Goal: Task Accomplishment & Management: Use online tool/utility

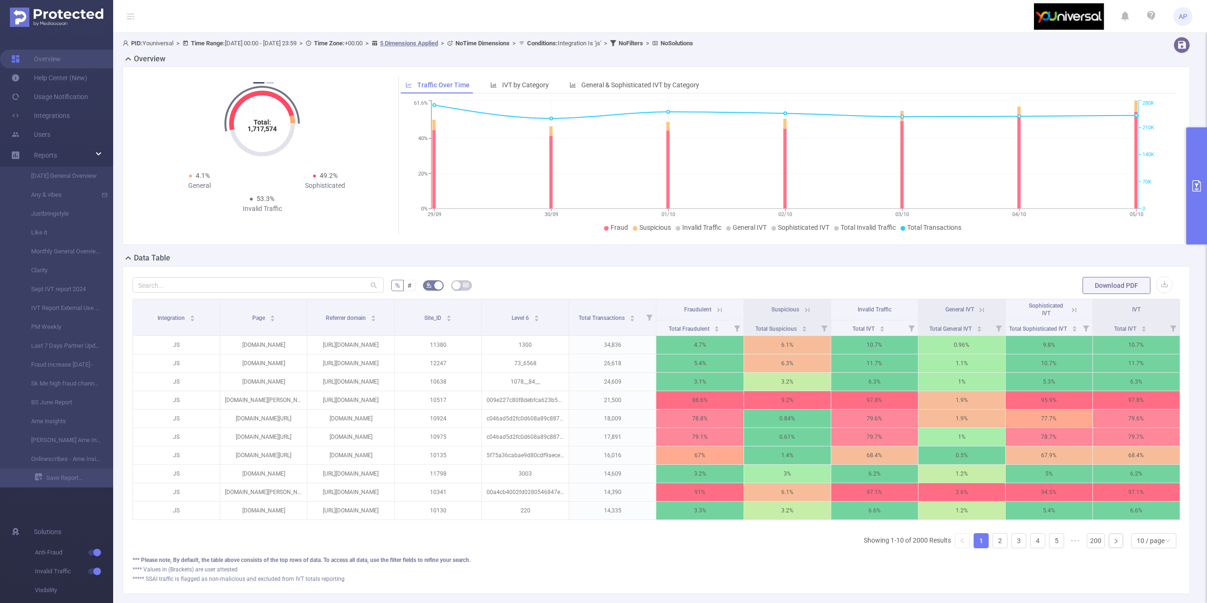
click at [1204, 163] on button "primary" at bounding box center [1196, 185] width 21 height 117
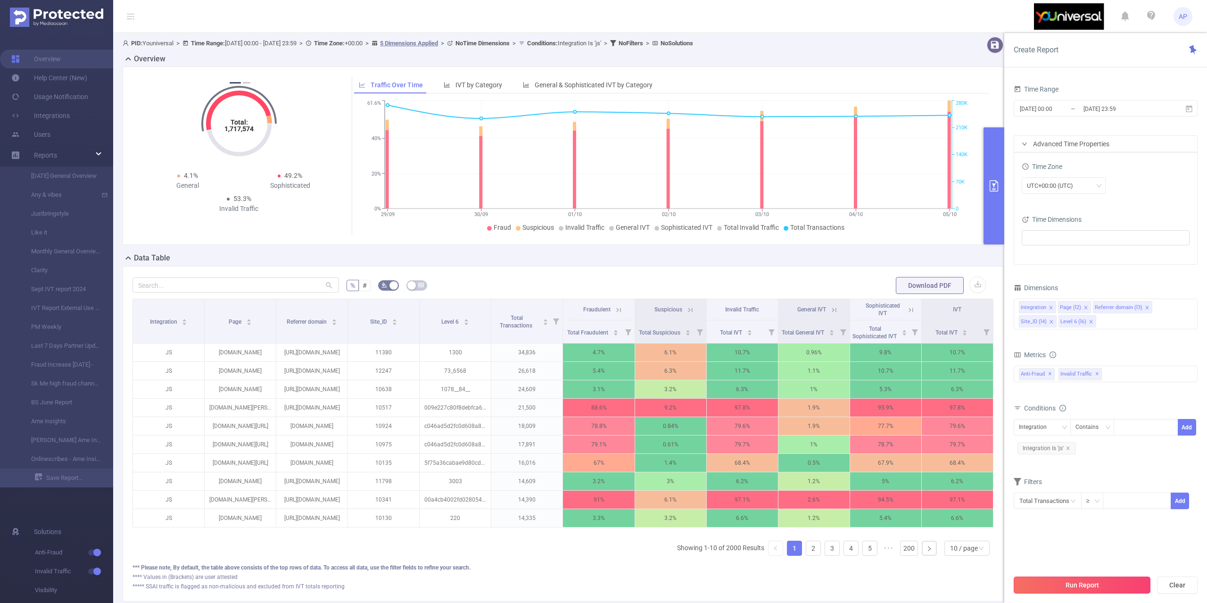
click at [1024, 579] on button "Run Report" at bounding box center [1082, 584] width 137 height 17
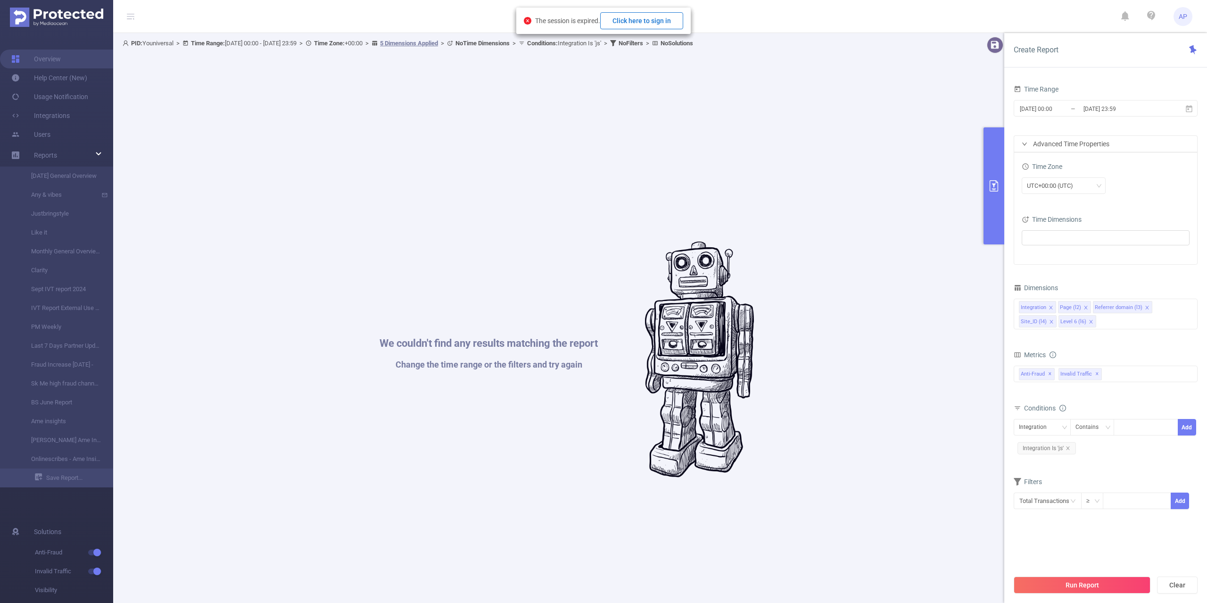
click at [658, 20] on button "Click here to sign in" at bounding box center [641, 20] width 83 height 17
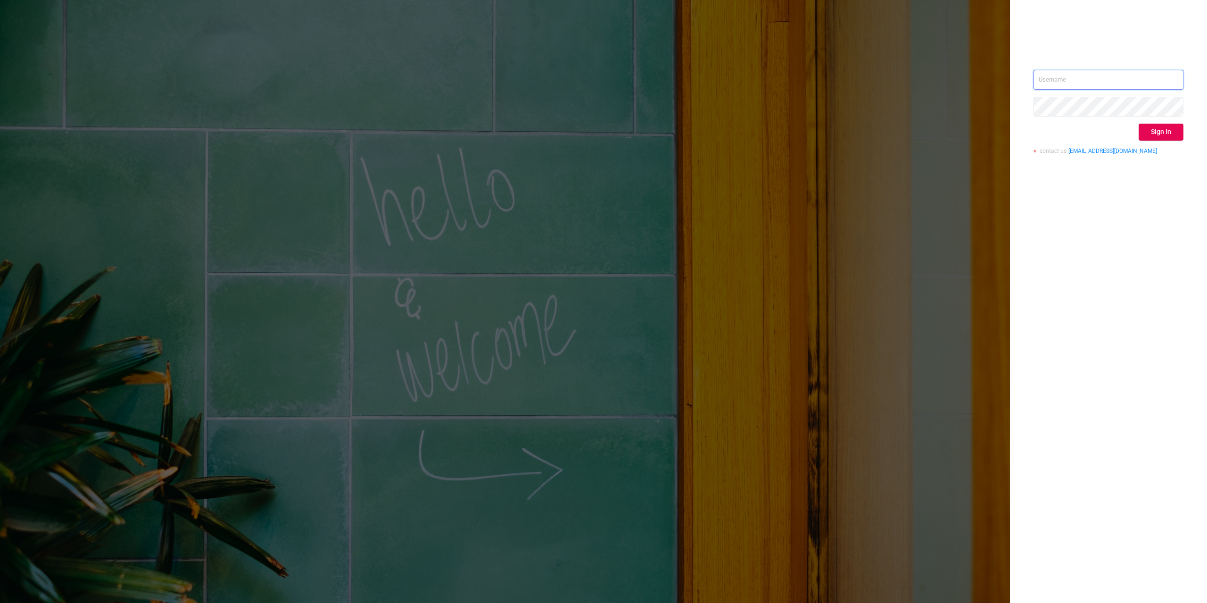
click at [1128, 87] on input "text" at bounding box center [1108, 80] width 150 height 20
type input "alexandre.persehais@youniversal.com"
click at [1155, 127] on button "Sign in" at bounding box center [1161, 132] width 45 height 17
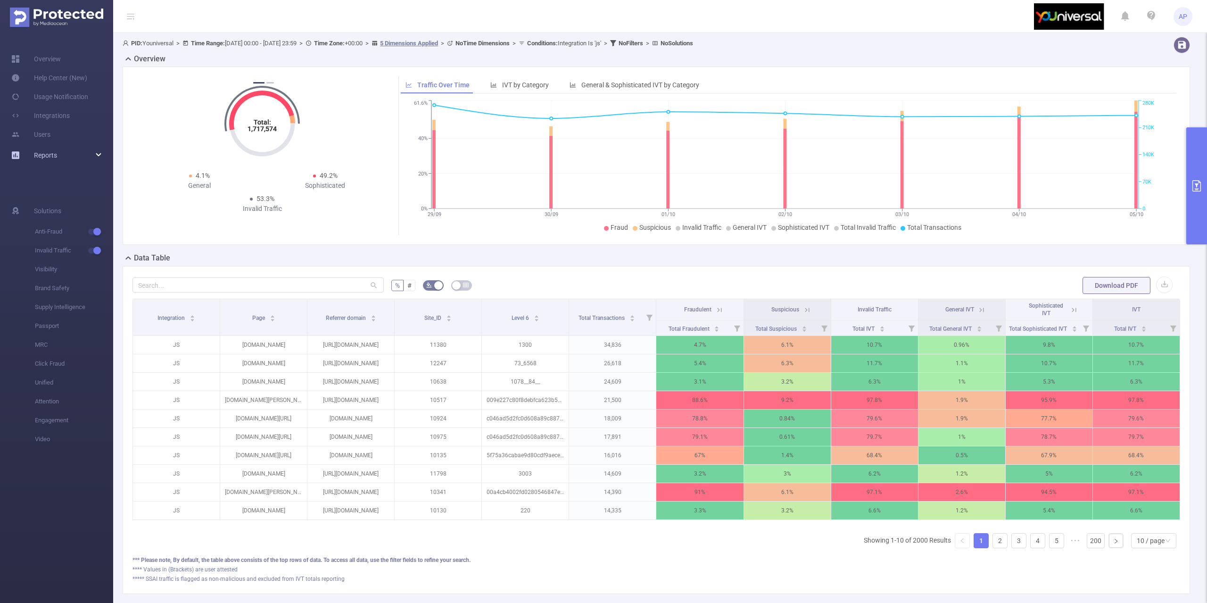
click at [78, 157] on div "Reports" at bounding box center [56, 155] width 113 height 19
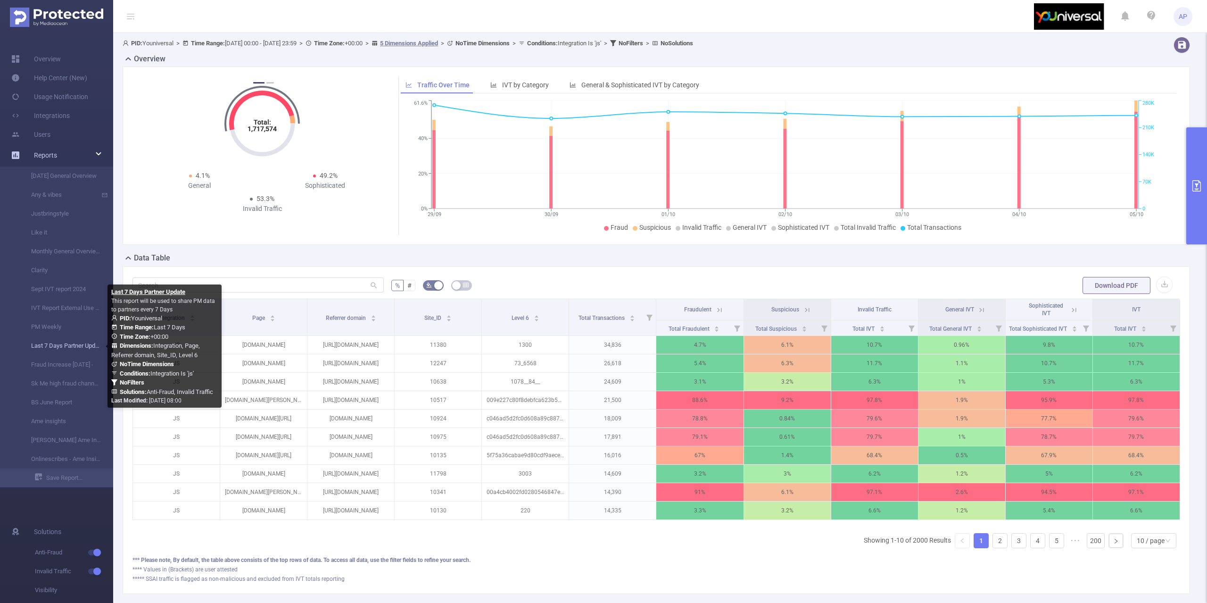
click at [65, 345] on link "Last 7 Days Partner Update" at bounding box center [60, 345] width 83 height 19
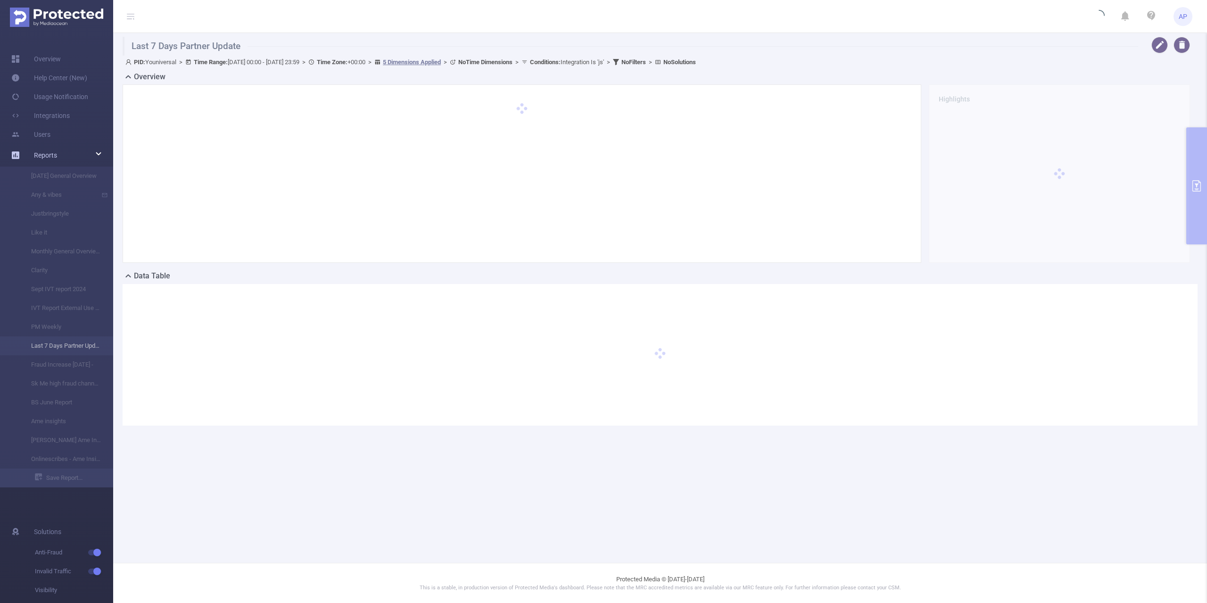
type input "2025-09-30 00:00"
type input "2025-10-06 23:59"
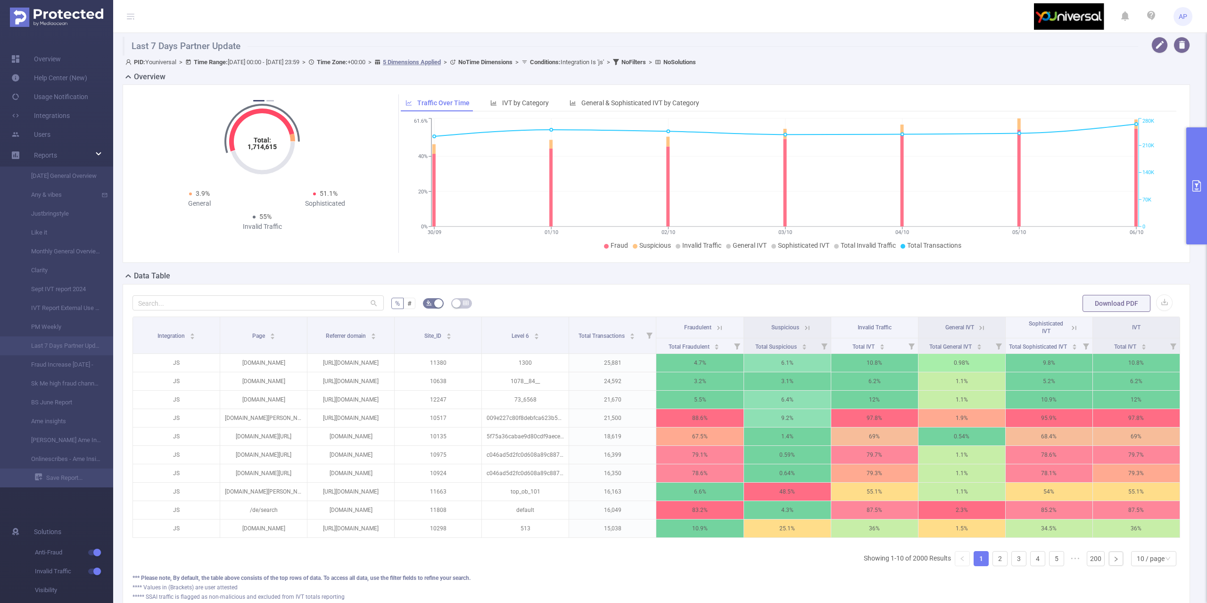
click at [1192, 163] on button "primary" at bounding box center [1196, 185] width 21 height 117
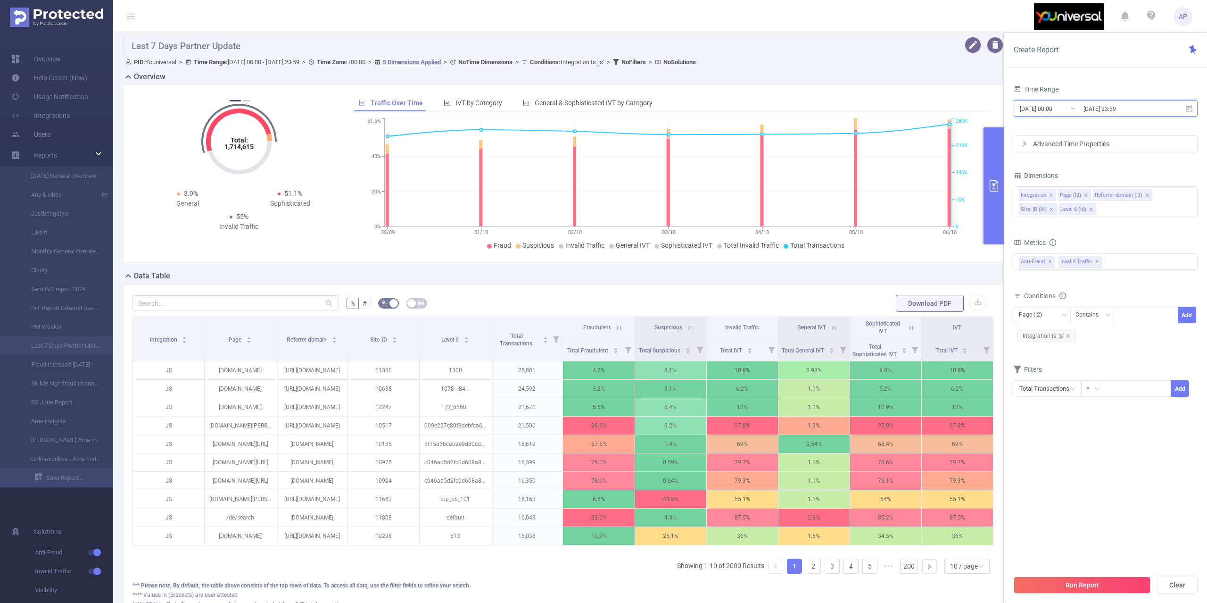
click at [1181, 108] on span "2025-09-30 00:00 _ 2025-10-06 23:59" at bounding box center [1106, 108] width 184 height 17
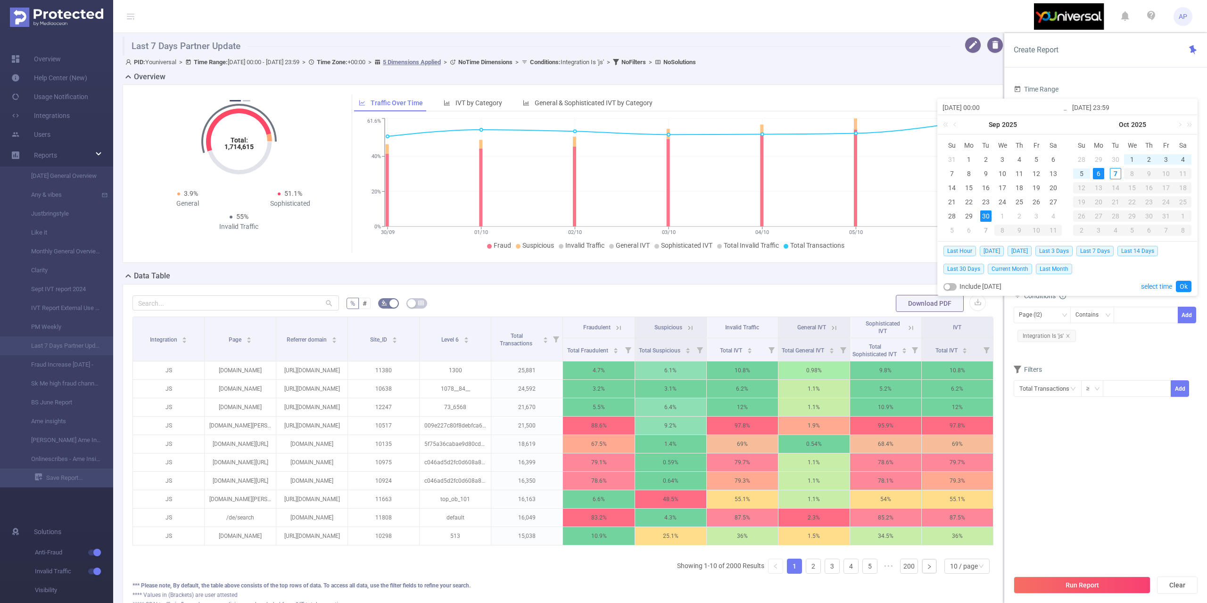
click at [1194, 104] on div "2025-10-06 23:59" at bounding box center [1132, 107] width 130 height 16
click at [971, 153] on td "1" at bounding box center [968, 159] width 17 height 14
click at [972, 187] on div "15" at bounding box center [968, 187] width 11 height 11
type input "2025-09-01 00:00"
type input "2025-09-15 23:59"
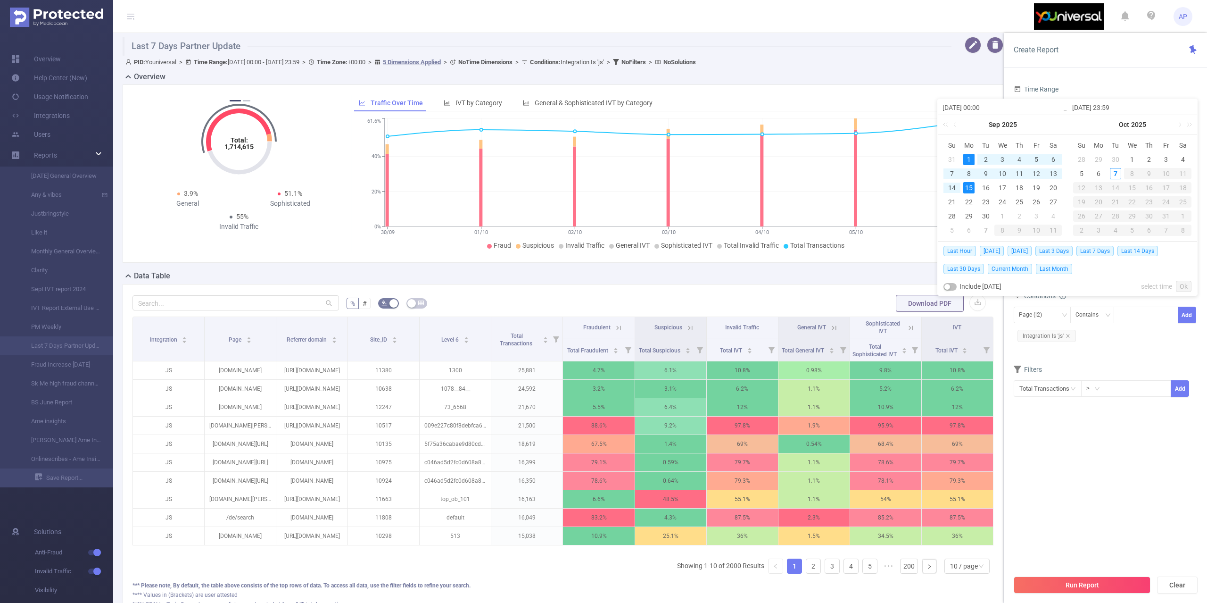
type input "2025-09-01 00:00"
type input "2025-09-15 23:59"
click at [1181, 285] on link "Ok" at bounding box center [1184, 286] width 16 height 11
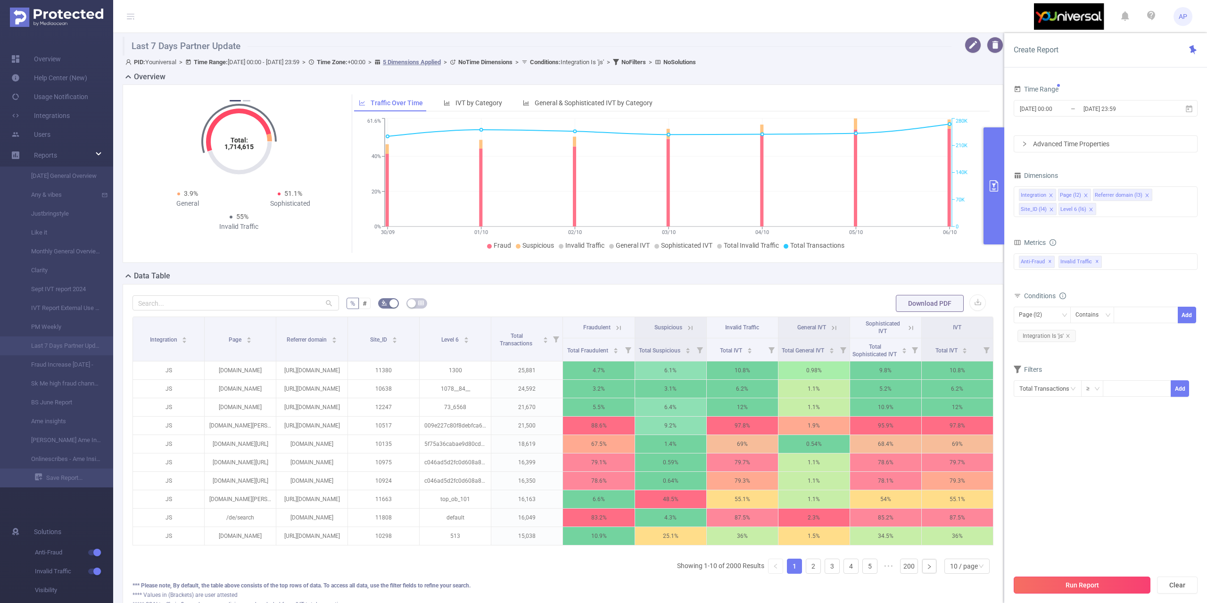
click at [1019, 578] on button "Run Report" at bounding box center [1082, 584] width 137 height 17
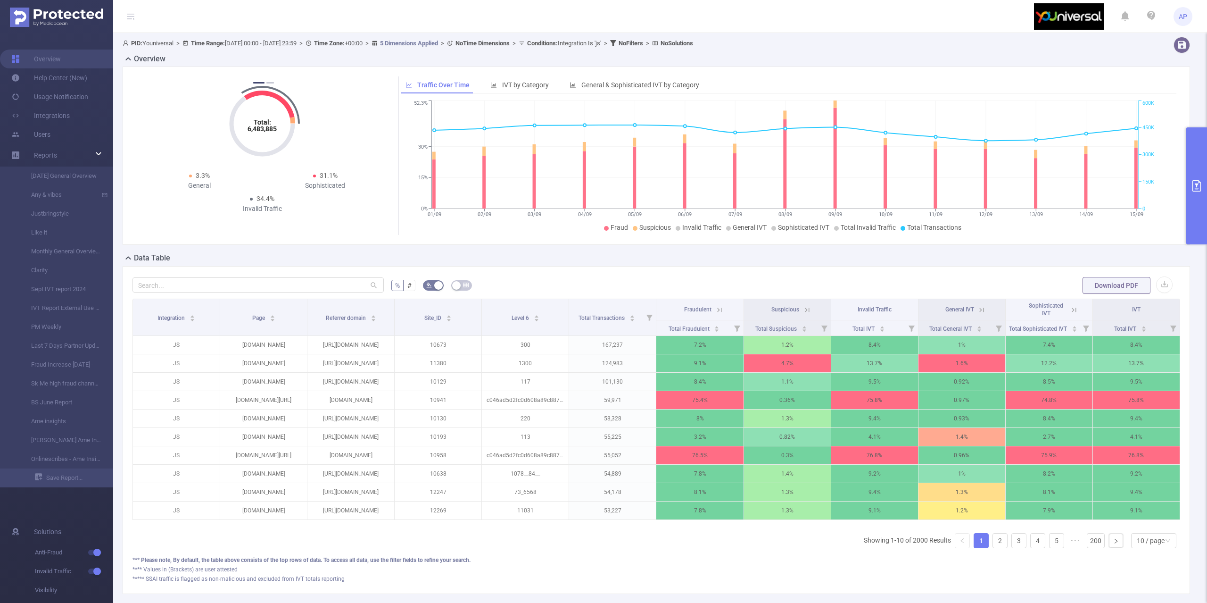
click at [1200, 163] on button "primary" at bounding box center [1196, 185] width 21 height 117
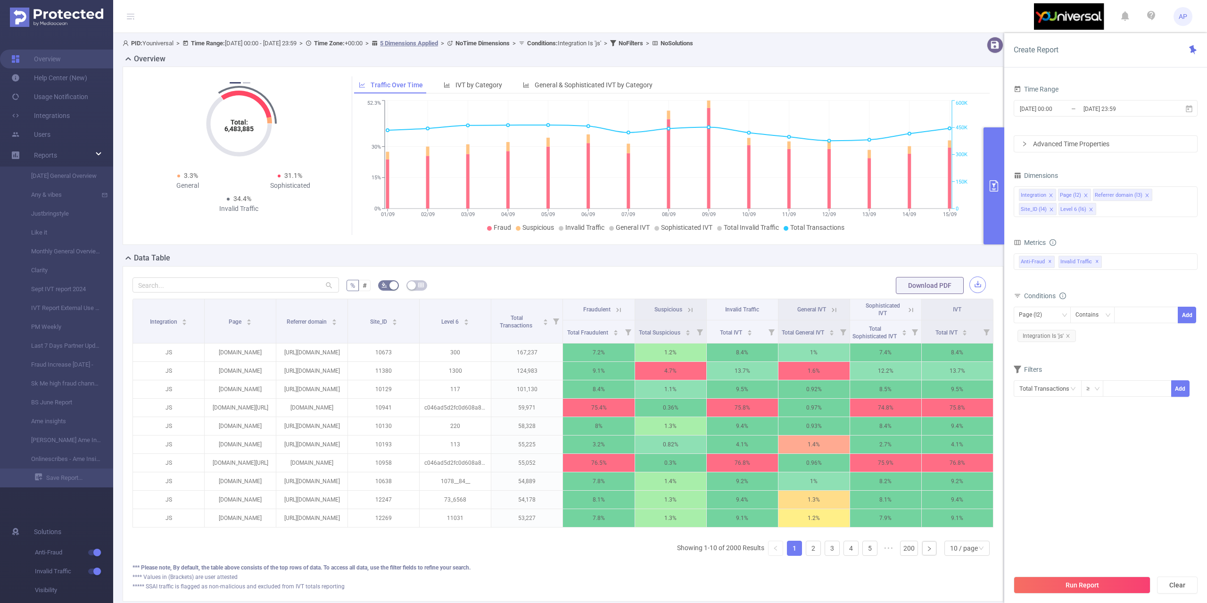
click at [969, 279] on button "button" at bounding box center [977, 284] width 17 height 17
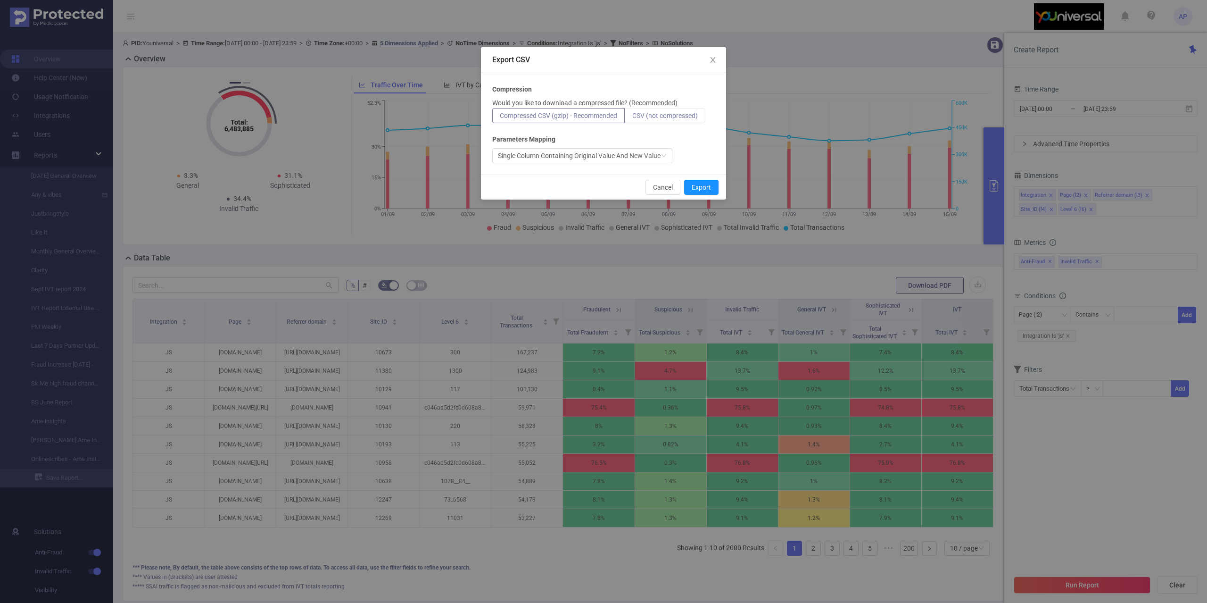
click at [688, 112] on span "CSV (not compressed)" at bounding box center [665, 116] width 66 height 8
click at [632, 118] on input "CSV (not compressed)" at bounding box center [632, 118] width 0 height 0
click at [701, 183] on button "Export" at bounding box center [701, 187] width 34 height 15
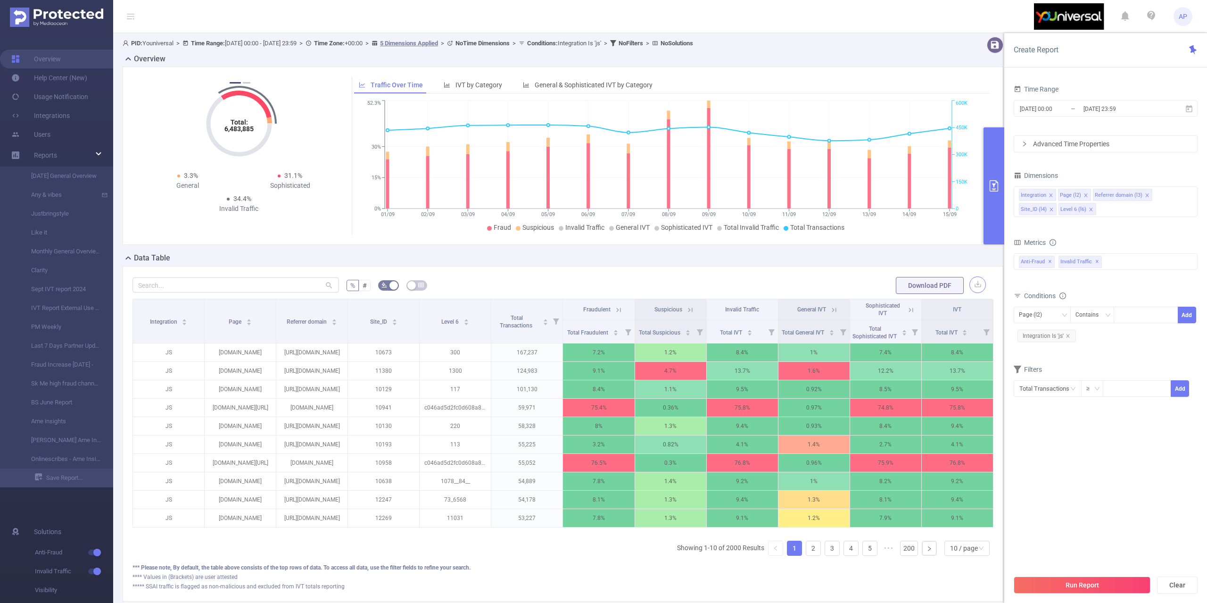
scroll to position [0, 2]
